Goal: Complete application form

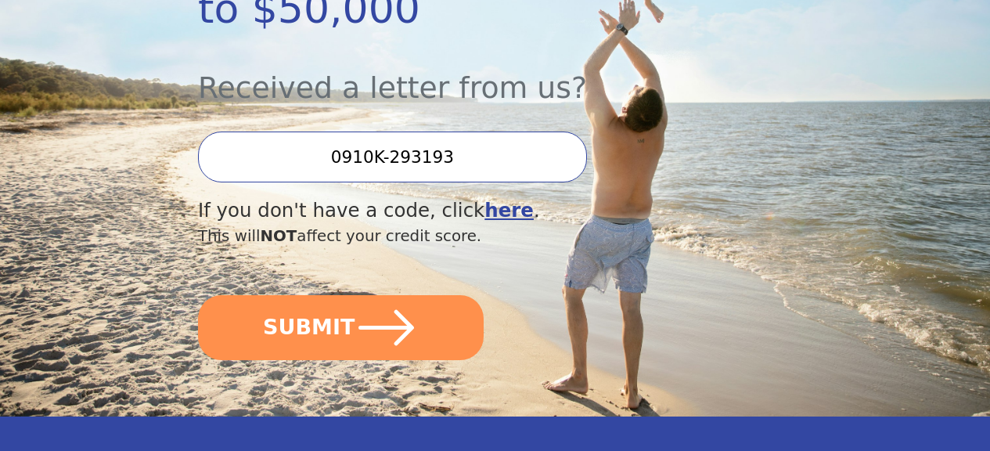
scroll to position [441, 0]
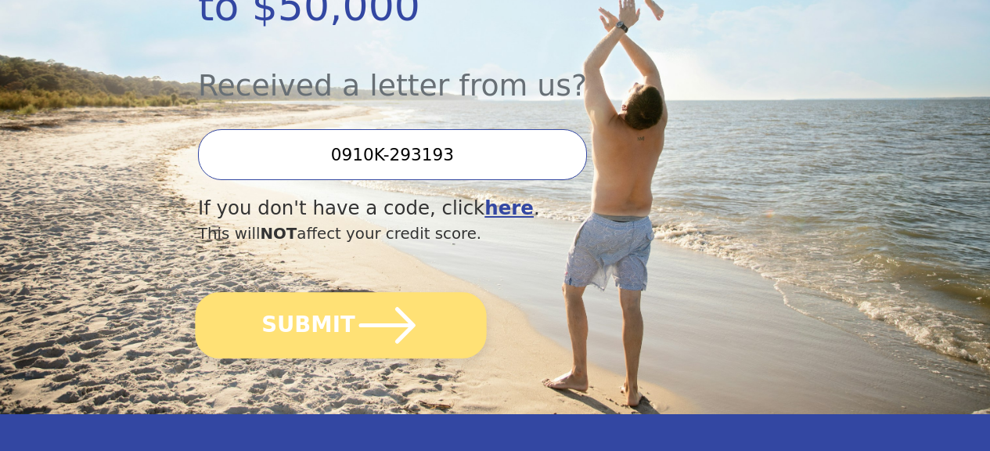
click at [440, 359] on button "SUBMIT" at bounding box center [340, 325] width 291 height 67
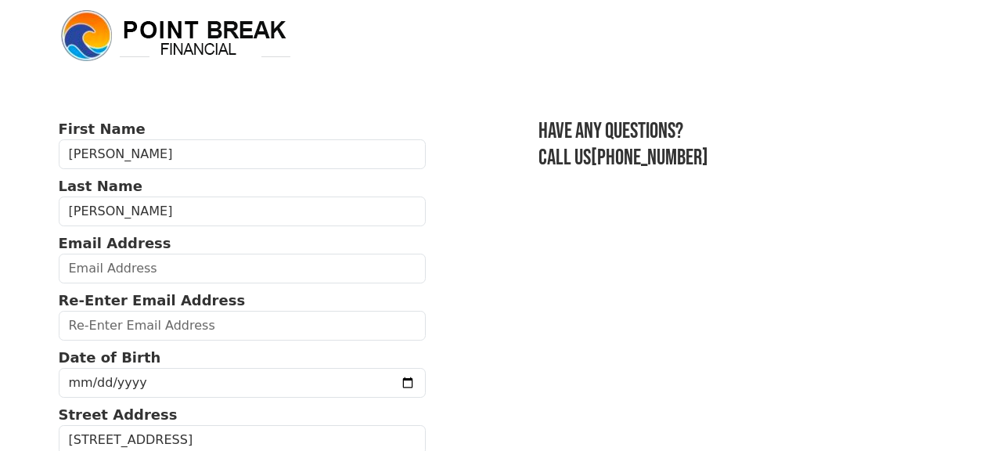
scroll to position [20, 0]
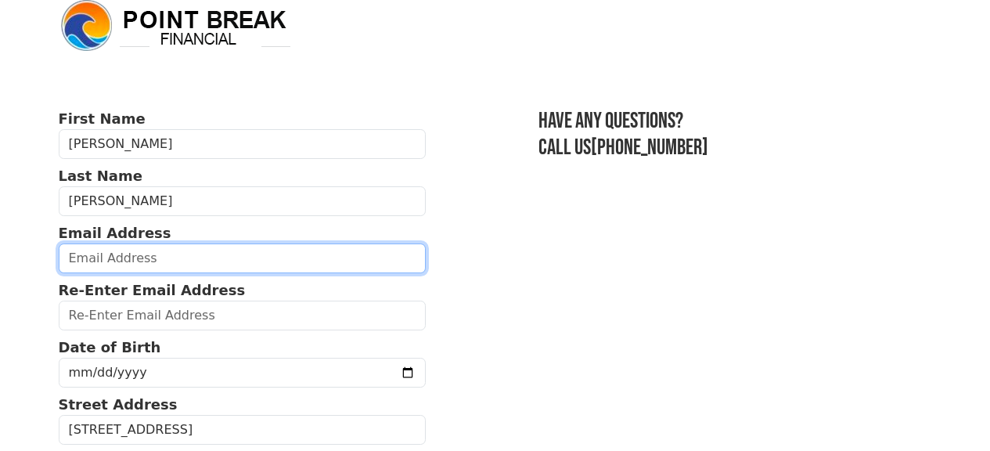
click at [271, 268] on input "email" at bounding box center [243, 258] width 368 height 30
type input "[PERSON_NAME][EMAIL_ADDRESS][DOMAIN_NAME]"
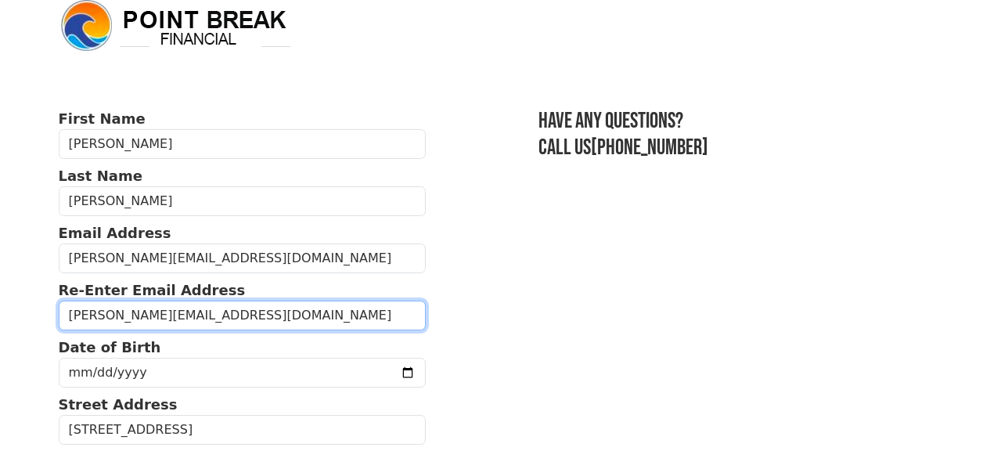
type input "[PERSON_NAME][EMAIL_ADDRESS][DOMAIN_NAME]"
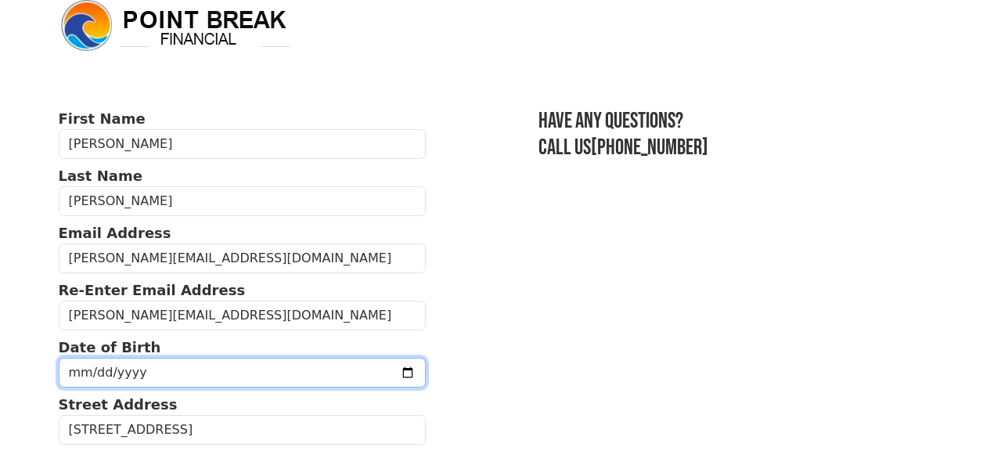
click at [265, 370] on input "date" at bounding box center [243, 373] width 368 height 30
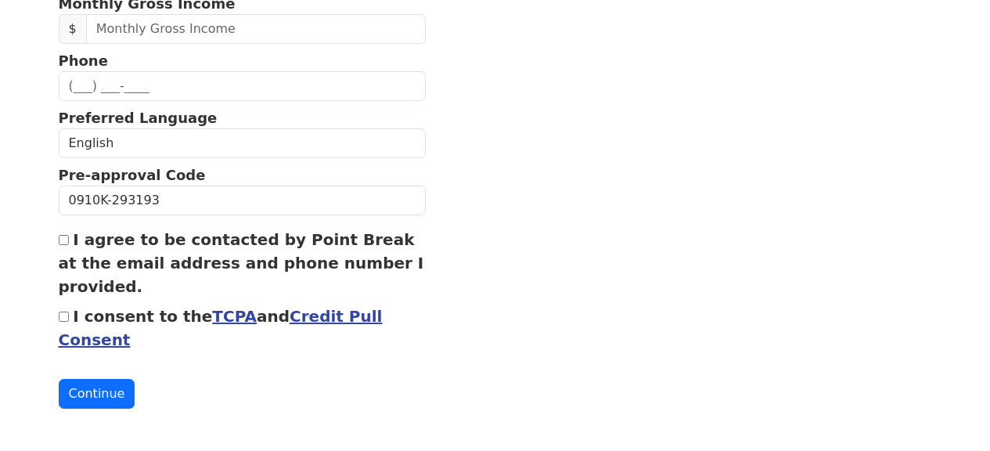
scroll to position [554, 0]
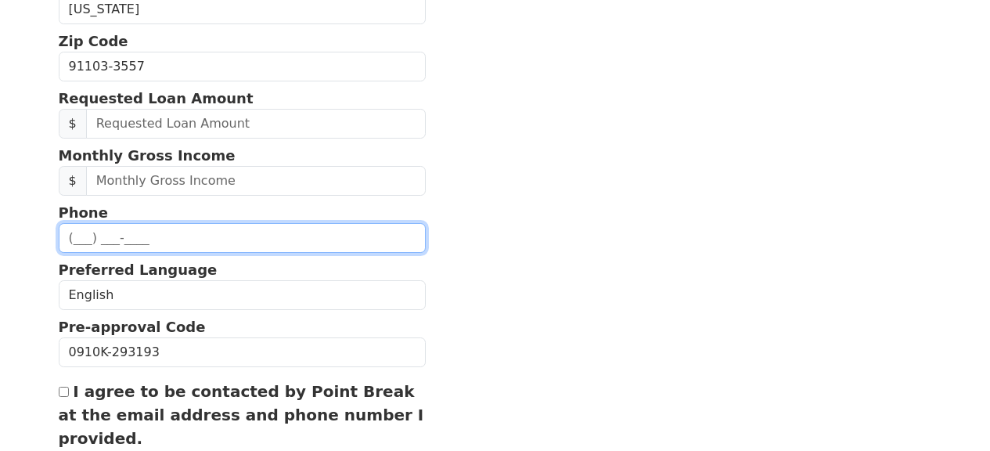
click at [85, 253] on input "text" at bounding box center [243, 238] width 368 height 30
type input "[PHONE_NUMBER]"
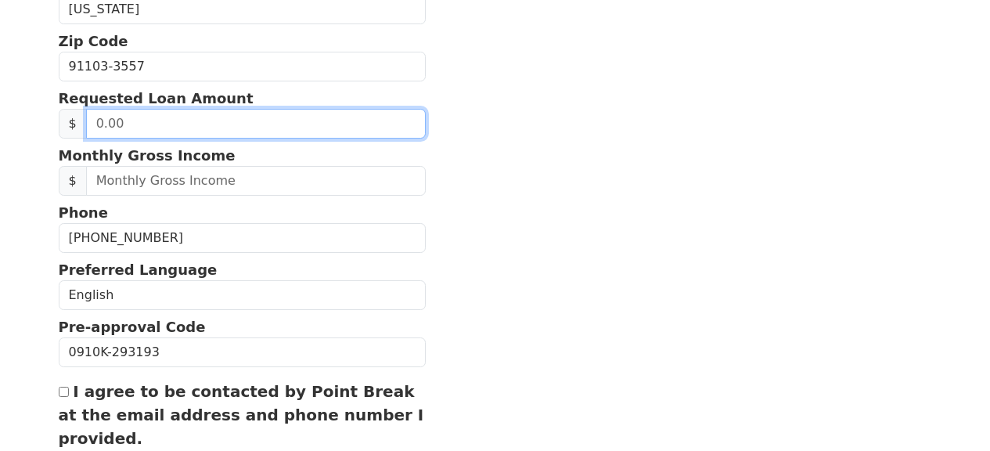
click at [175, 139] on input "text" at bounding box center [256, 124] width 340 height 30
drag, startPoint x: 175, startPoint y: 153, endPoint x: 164, endPoint y: 153, distance: 11.8
click at [160, 139] on input "text" at bounding box center [256, 124] width 340 height 30
type input "30,000.00"
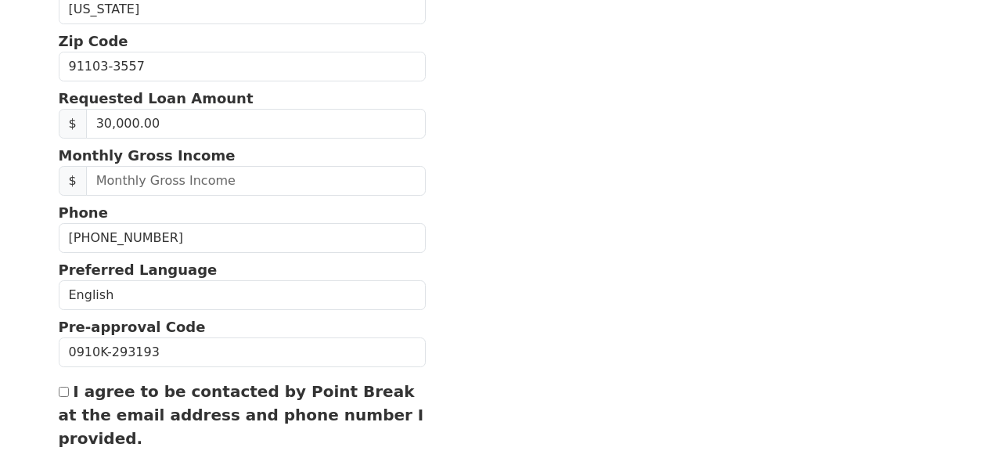
click at [492, 276] on section "First Name [PERSON_NAME] Last Name [PERSON_NAME] Email Address [PERSON_NAME][EM…" at bounding box center [496, 66] width 874 height 987
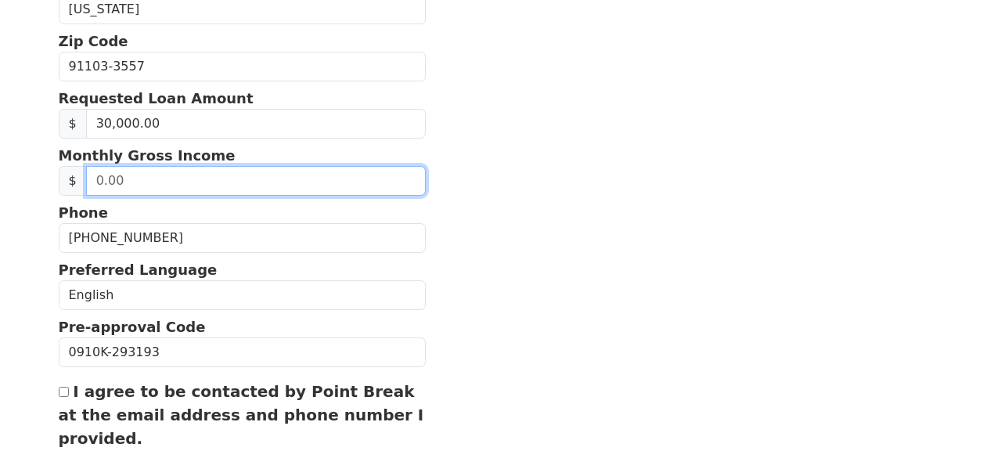
click at [313, 196] on input "text" at bounding box center [256, 181] width 340 height 30
type input "11,000.00"
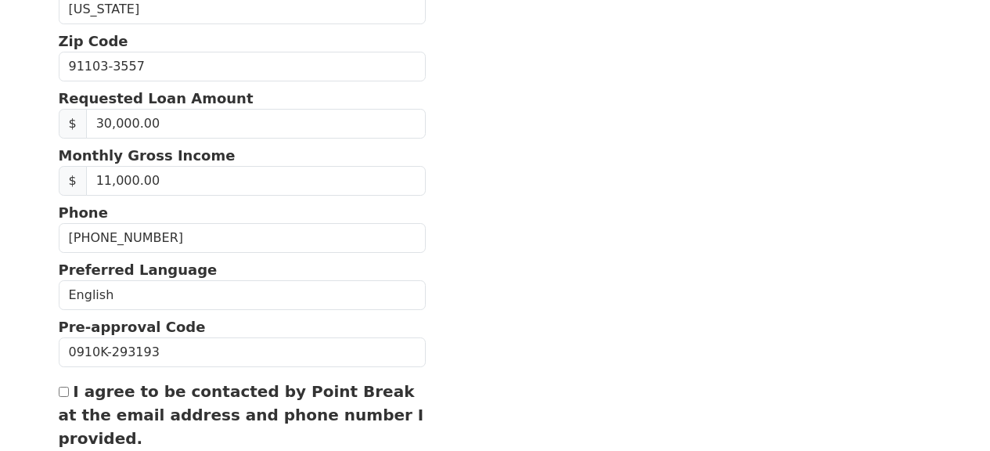
click at [532, 273] on section "First Name [PERSON_NAME] Last Name [PERSON_NAME] Email Address [PERSON_NAME][EM…" at bounding box center [496, 66] width 874 height 987
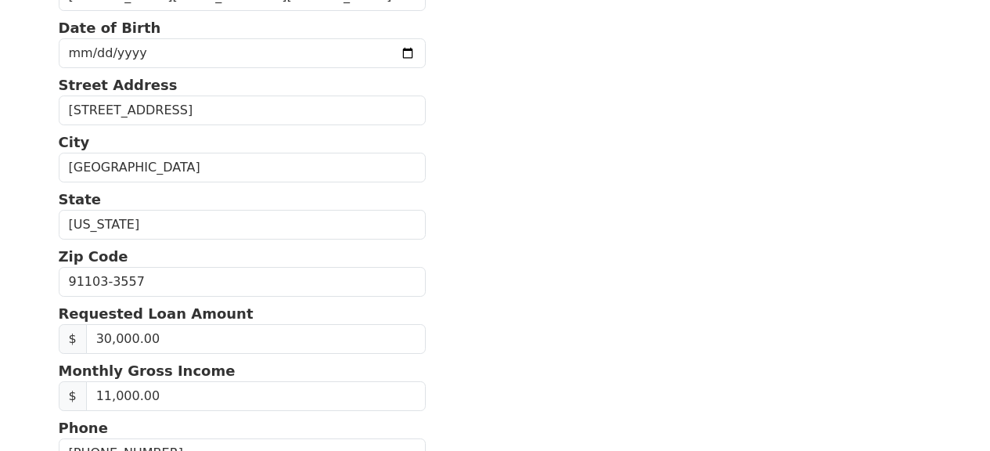
scroll to position [164, 0]
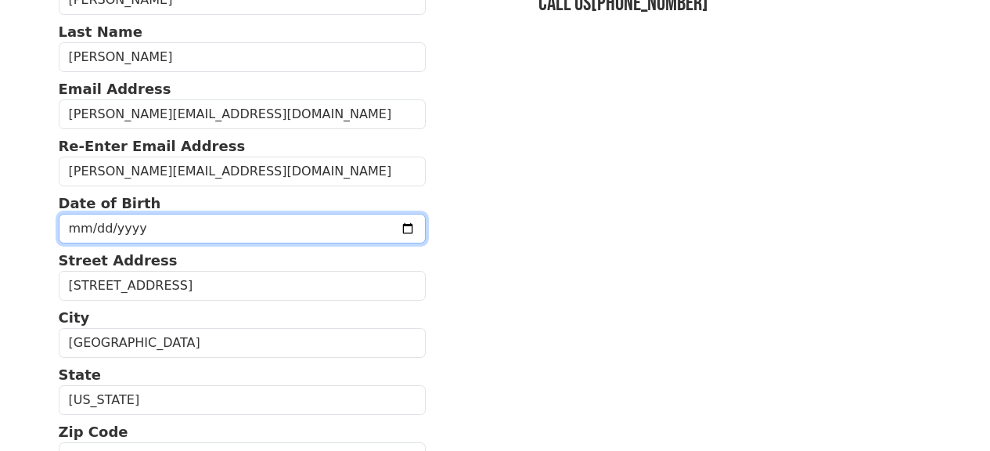
click at [79, 243] on input "date" at bounding box center [243, 229] width 368 height 30
click at [164, 227] on input "date" at bounding box center [243, 229] width 368 height 30
click at [387, 243] on input "date" at bounding box center [243, 229] width 368 height 30
click at [365, 232] on input "date" at bounding box center [243, 229] width 368 height 30
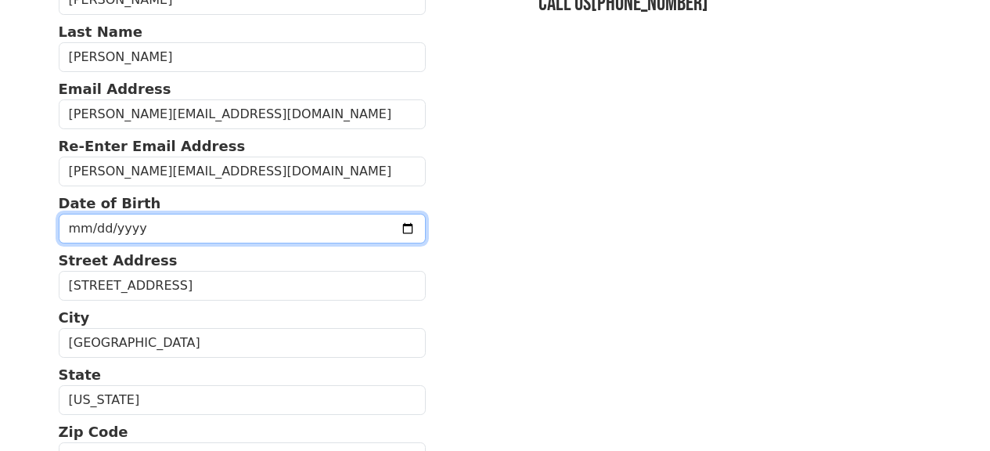
type input "[DATE]"
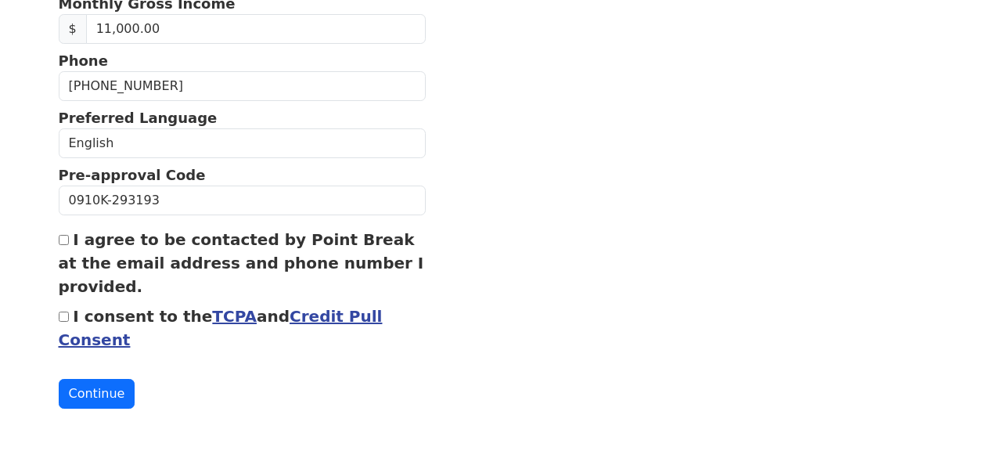
scroll to position [746, 0]
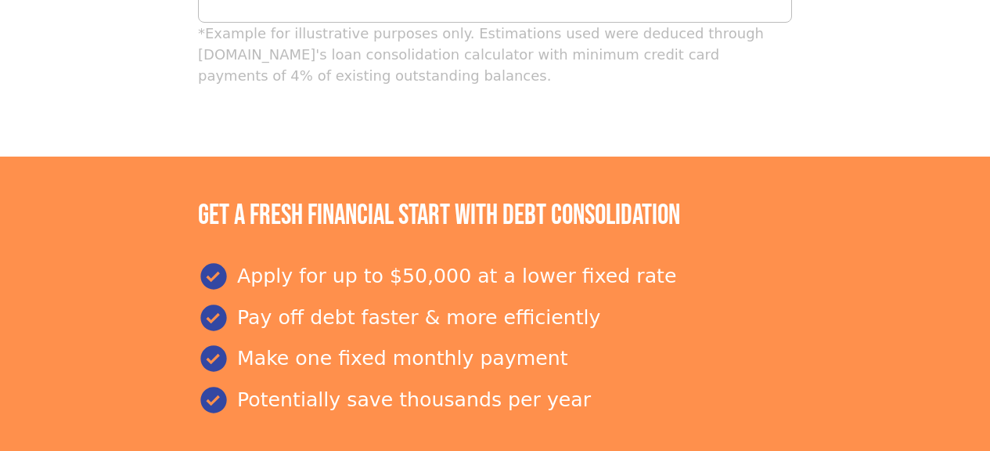
scroll to position [1593, 0]
